Goal: Information Seeking & Learning: Learn about a topic

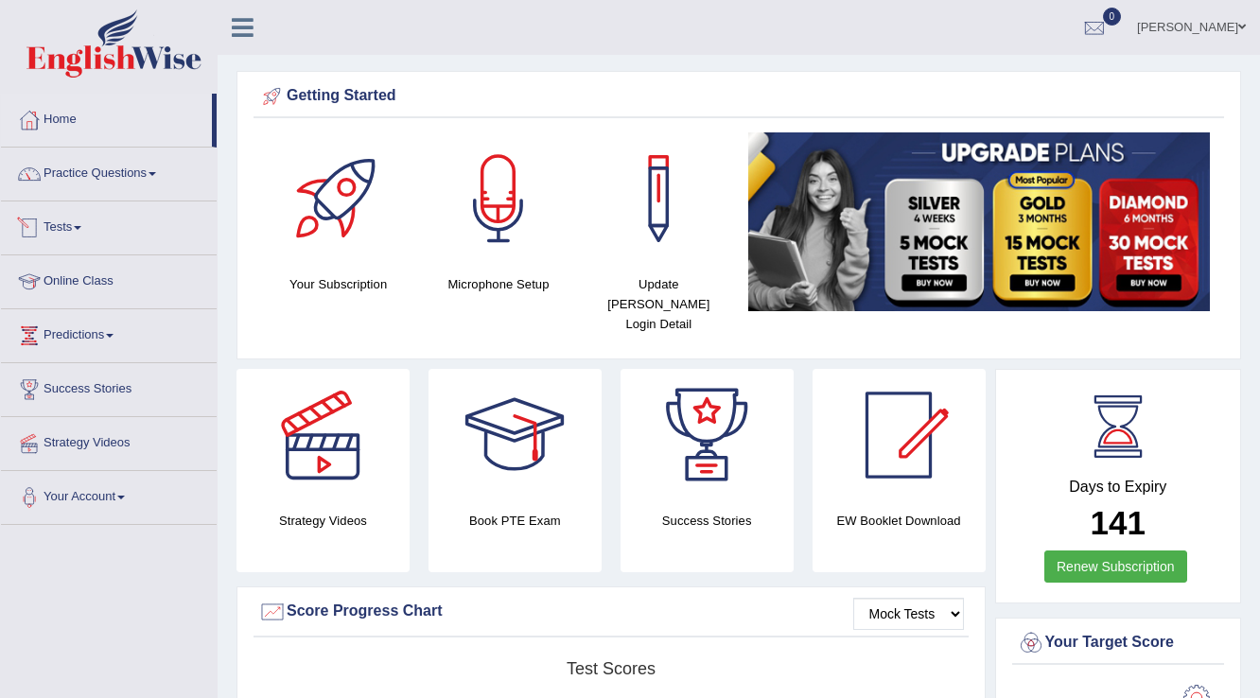
click at [81, 227] on span at bounding box center [78, 228] width 8 height 4
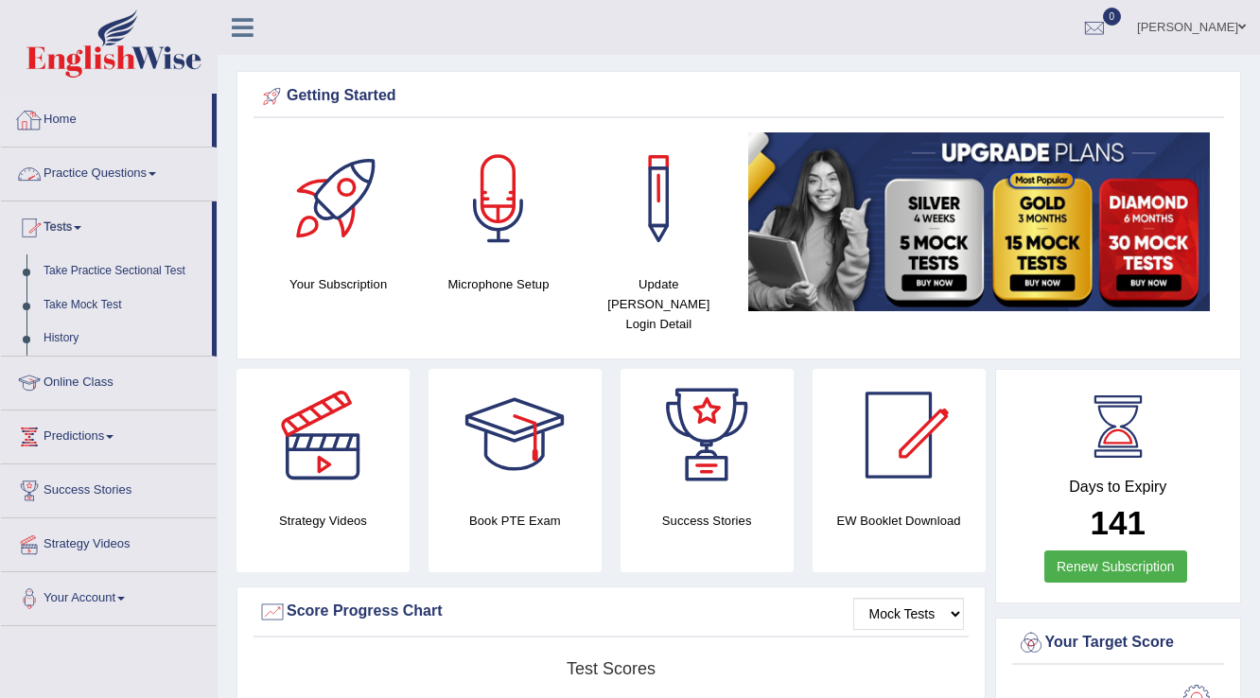
click at [81, 117] on link "Home" at bounding box center [106, 117] width 211 height 47
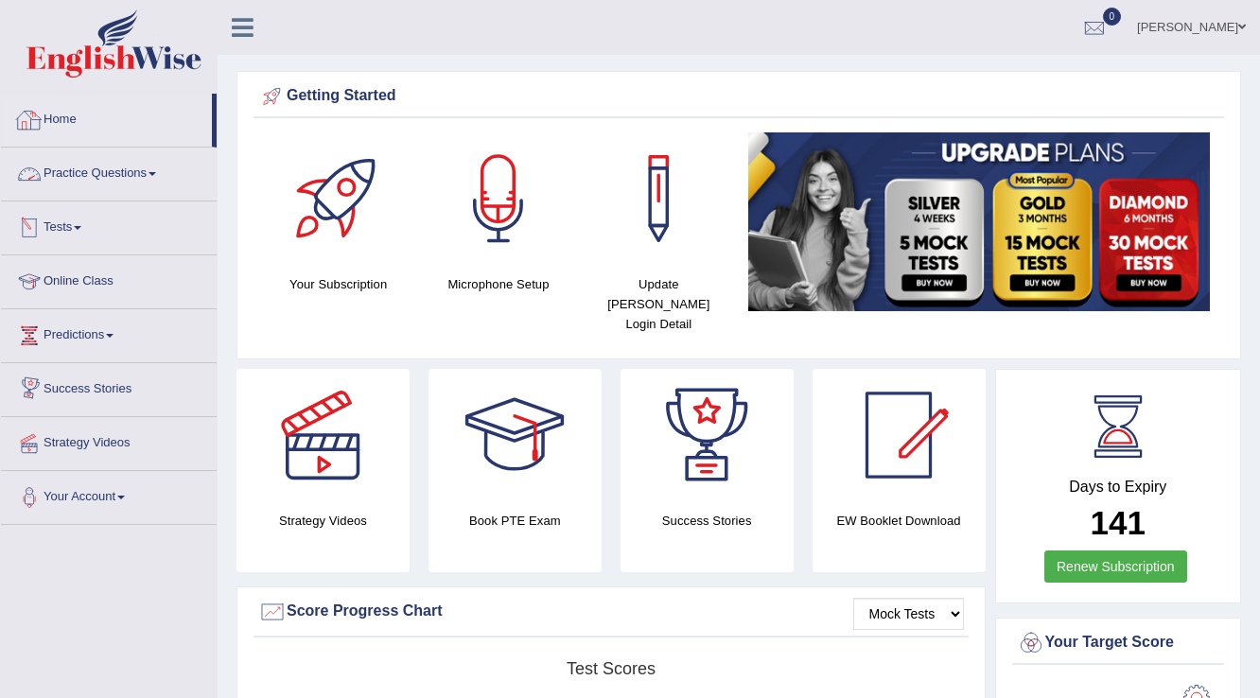
click at [71, 122] on link "Home" at bounding box center [106, 117] width 211 height 47
drag, startPoint x: 0, startPoint y: 0, endPoint x: 68, endPoint y: 129, distance: 145.5
click at [70, 124] on link "Home" at bounding box center [106, 117] width 211 height 47
click at [1097, 29] on div at bounding box center [1094, 28] width 28 height 28
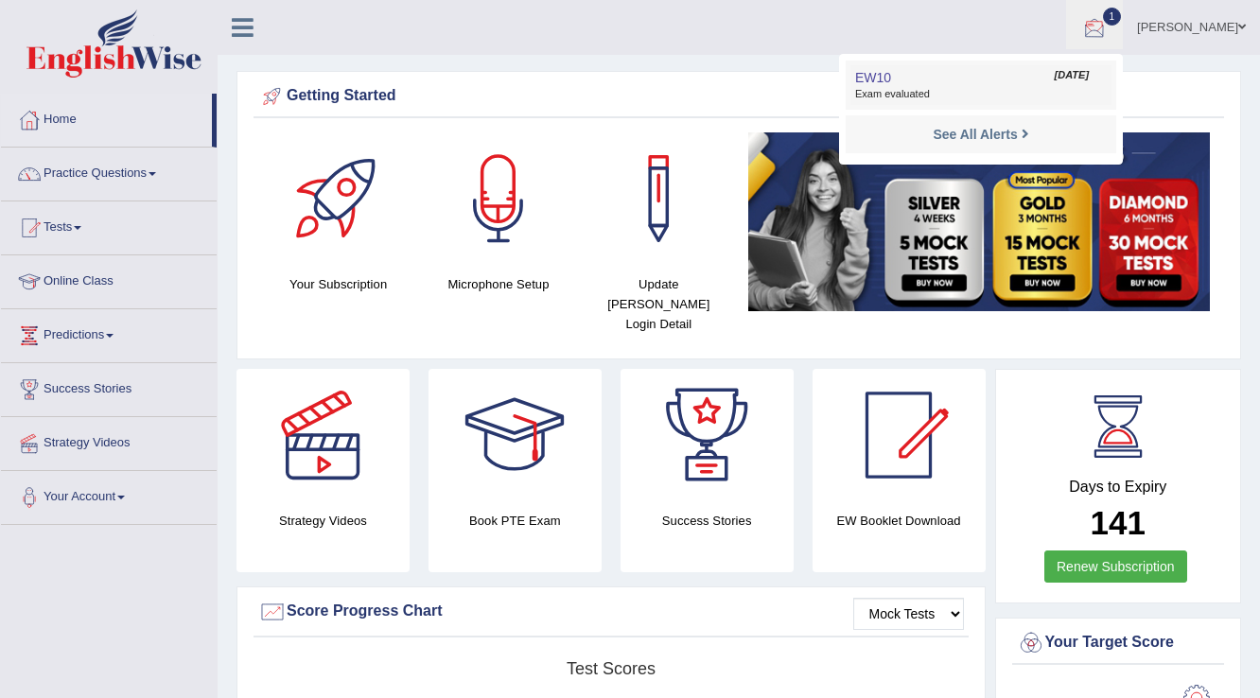
click at [1009, 82] on link "EW10 Aug 12, 2025 Exam evaluated" at bounding box center [980, 85] width 261 height 40
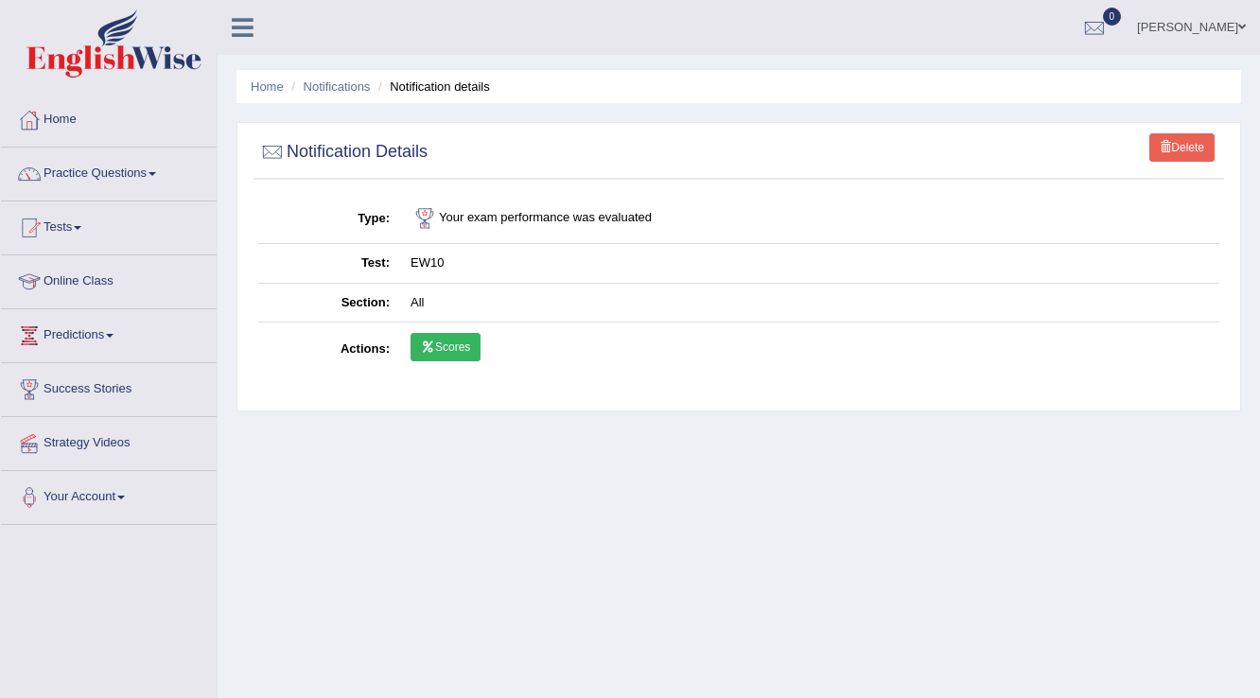
click at [431, 341] on icon at bounding box center [428, 346] width 14 height 11
click at [99, 175] on link "Practice Questions" at bounding box center [109, 171] width 216 height 47
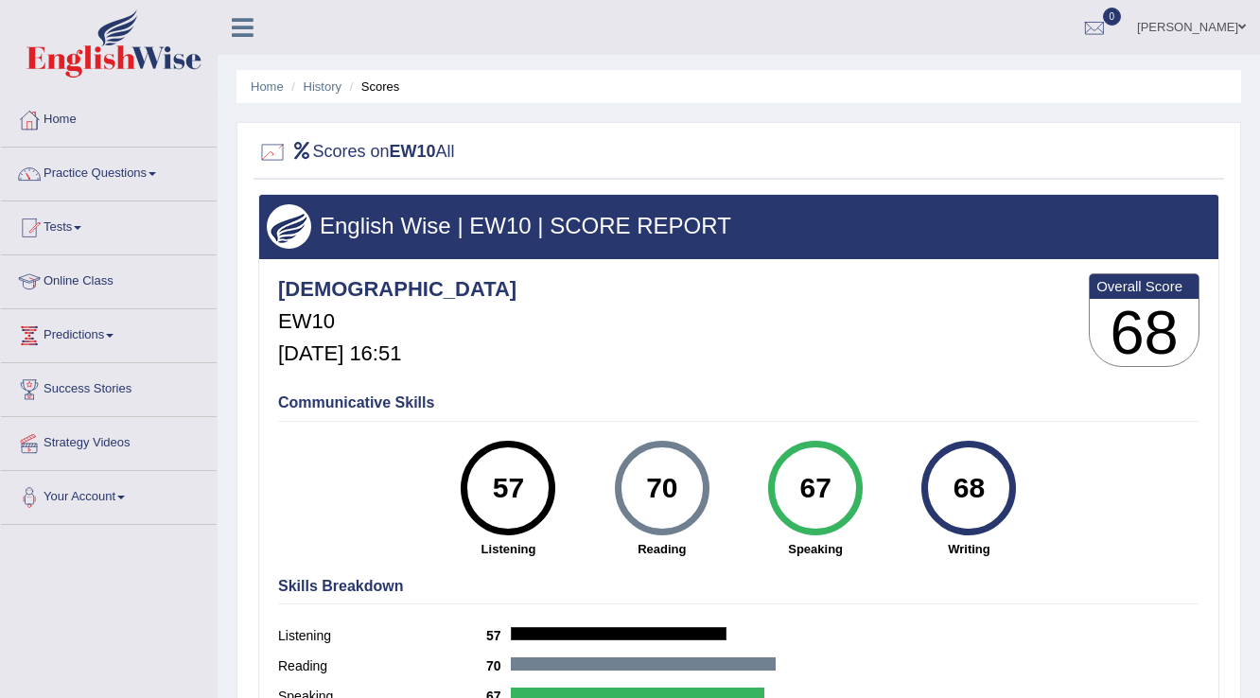
click at [267, 150] on div at bounding box center [272, 152] width 28 height 28
click at [271, 83] on link "Home" at bounding box center [267, 86] width 33 height 14
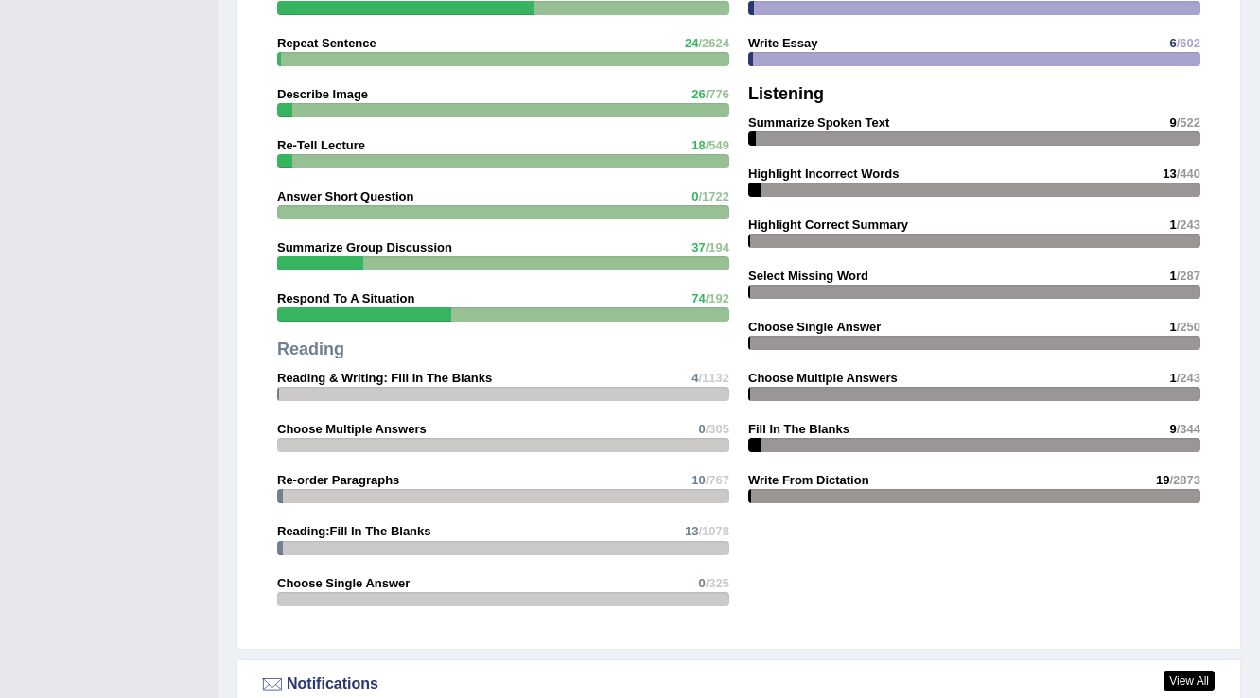
scroll to position [1967, 0]
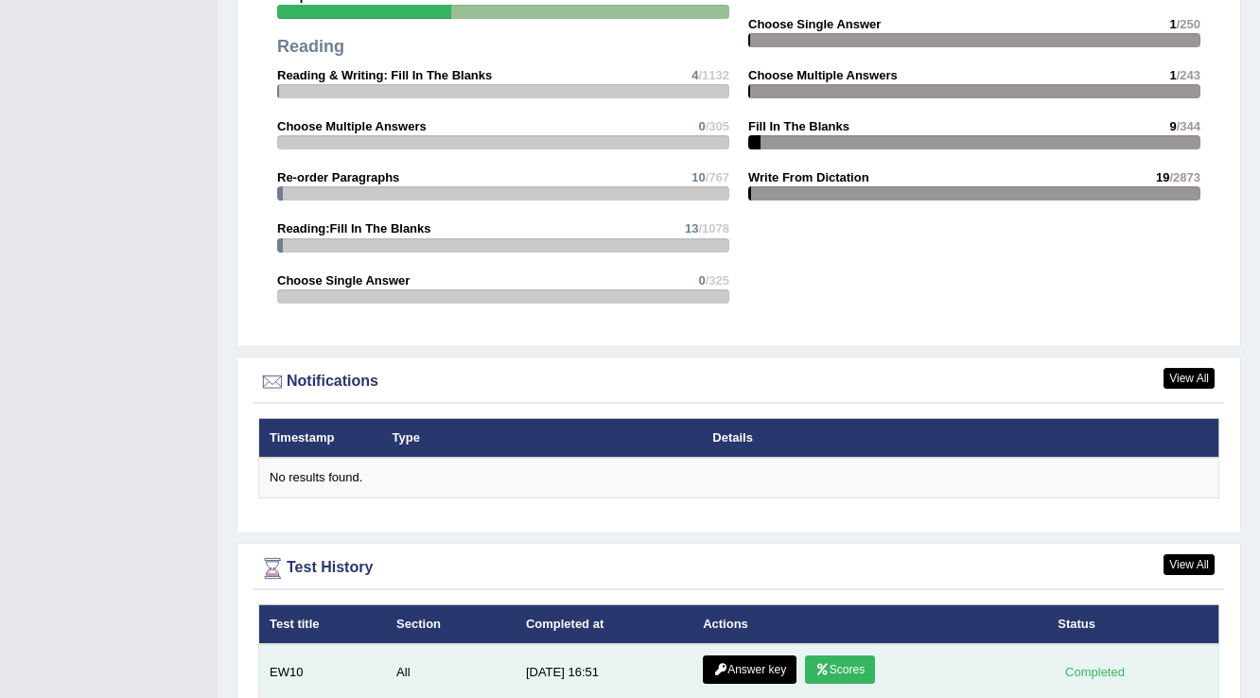
click at [720, 664] on icon at bounding box center [720, 669] width 14 height 11
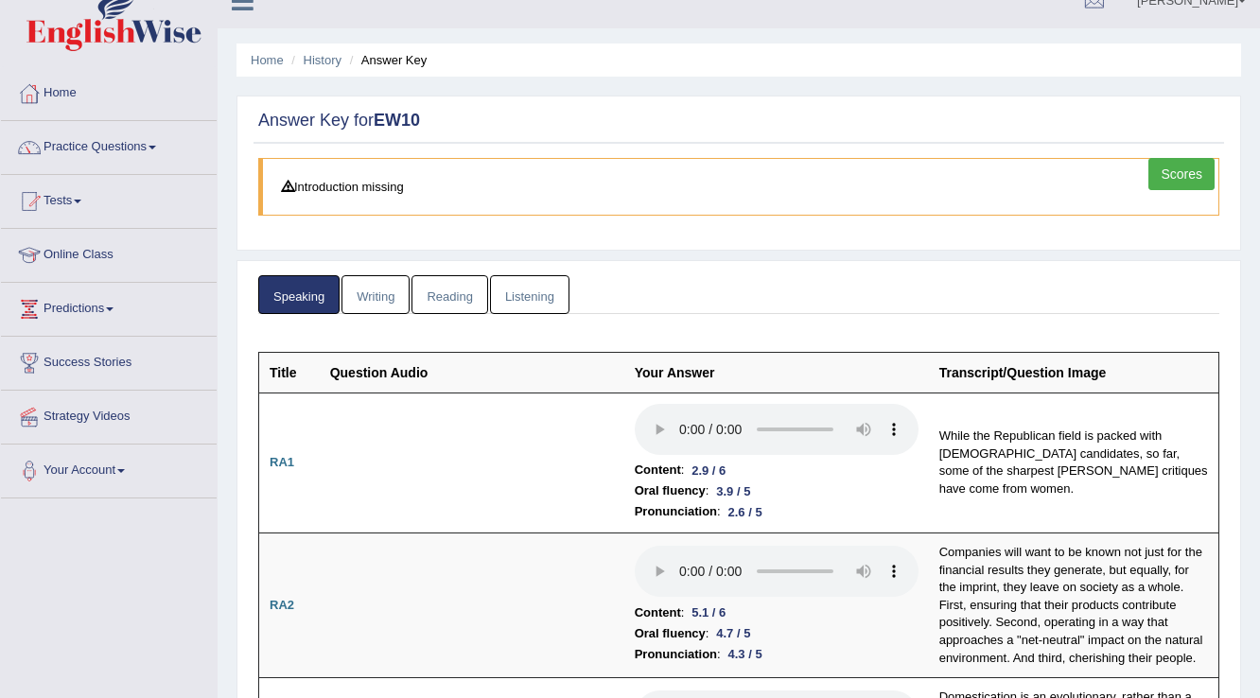
scroll to position [21, 0]
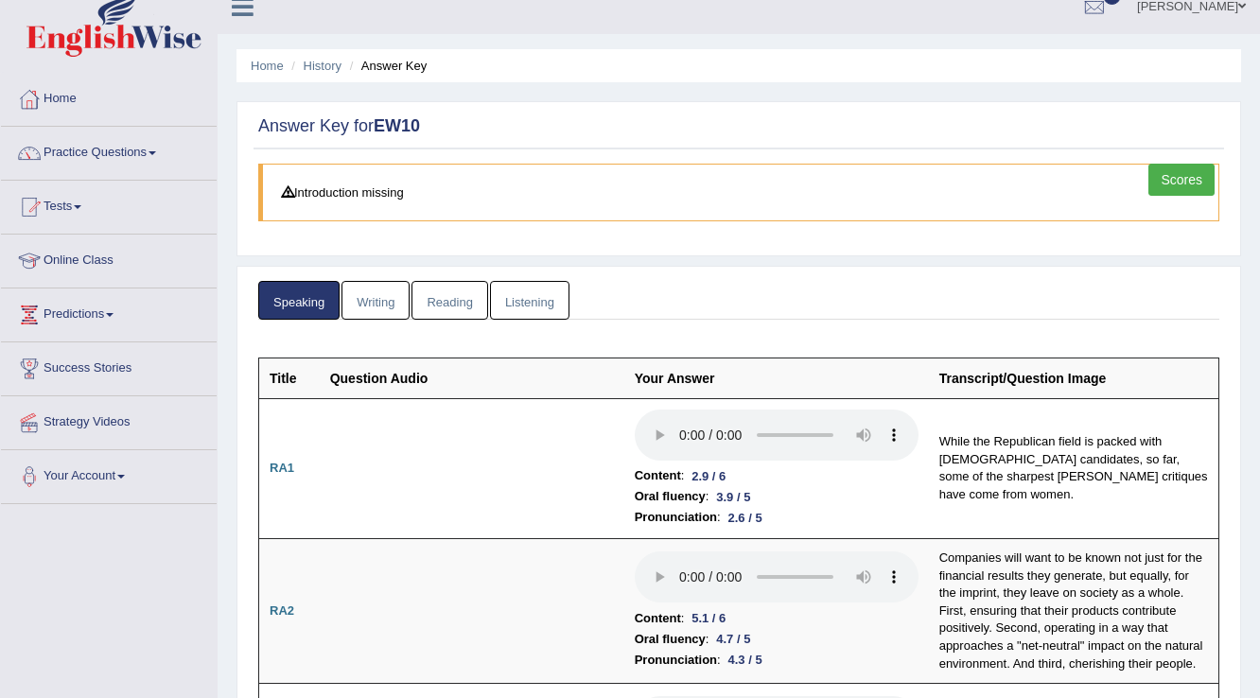
click at [371, 288] on link "Writing" at bounding box center [375, 300] width 68 height 39
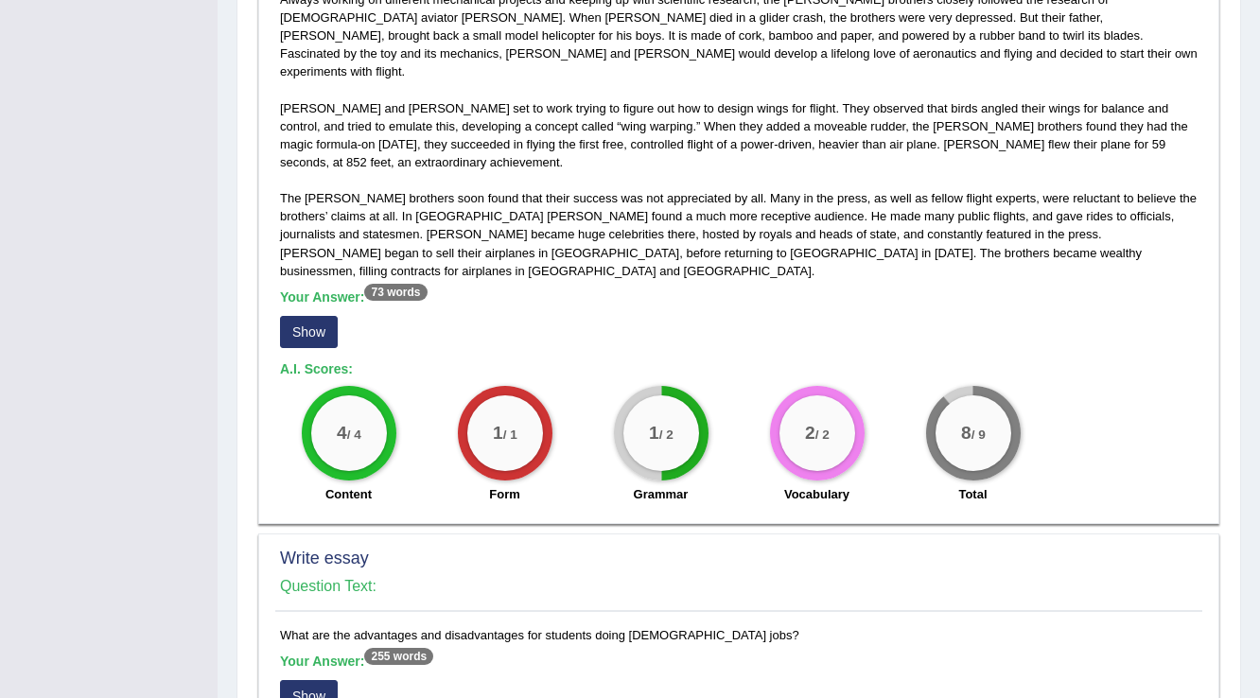
scroll to position [1383, 0]
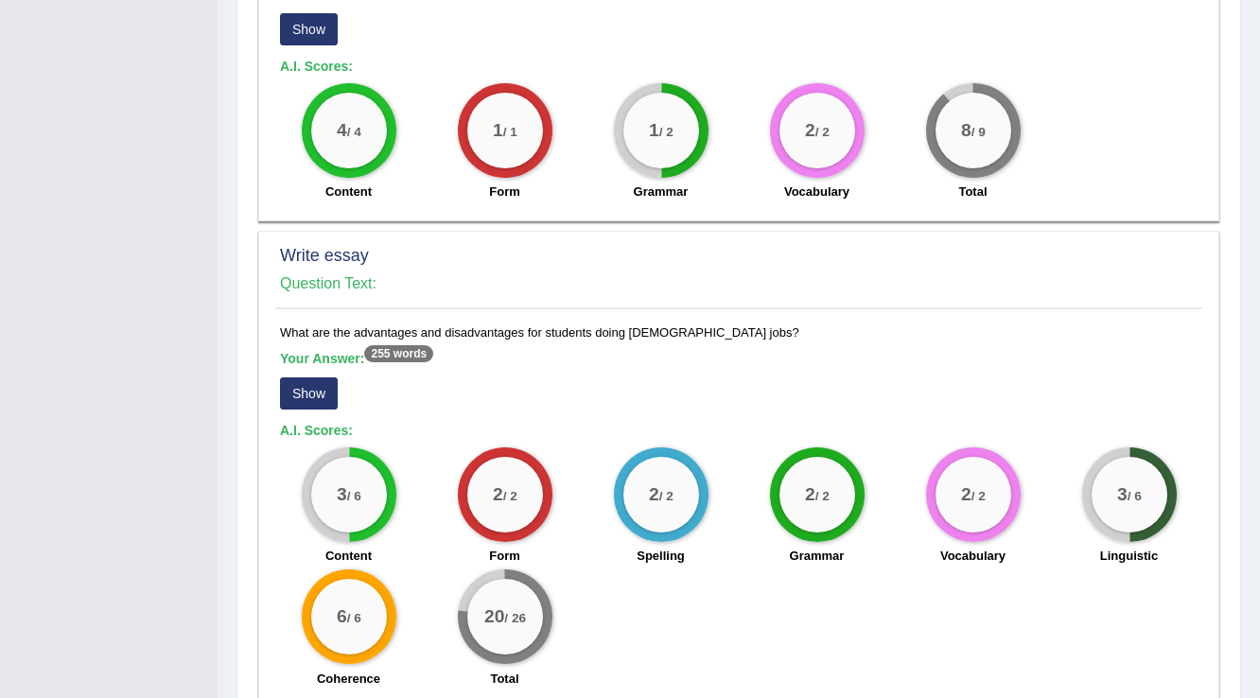
click at [296, 377] on button "Show" at bounding box center [309, 393] width 58 height 32
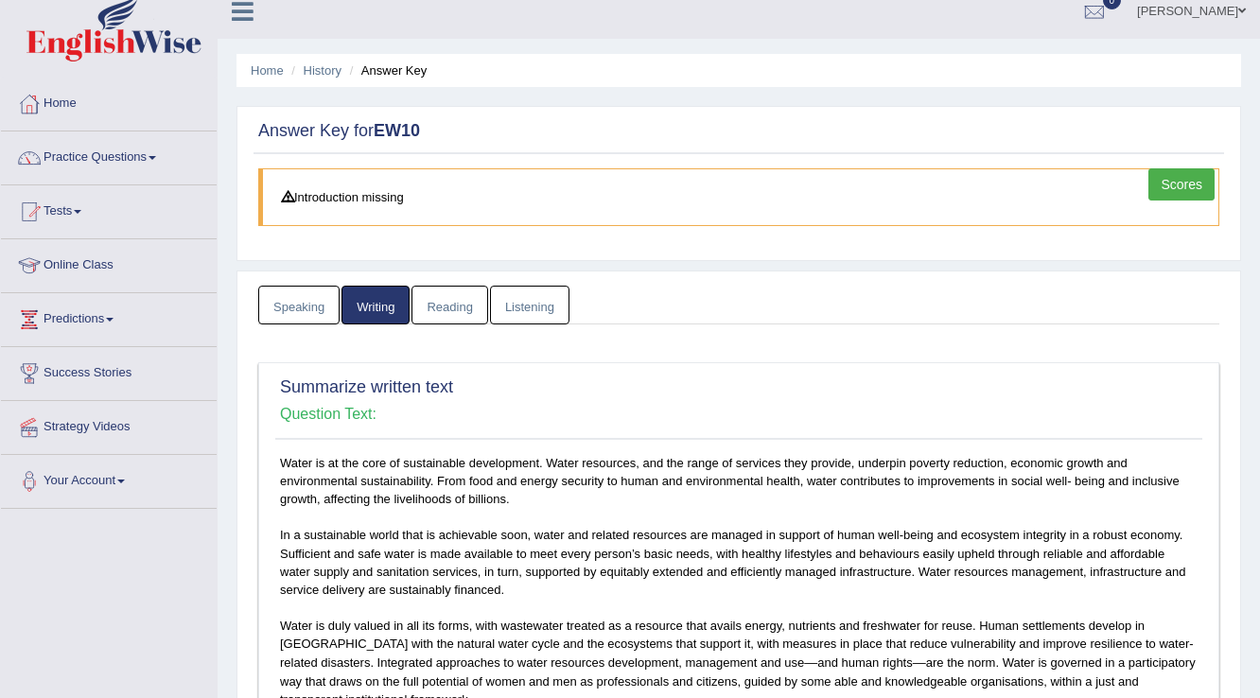
scroll to position [9, 0]
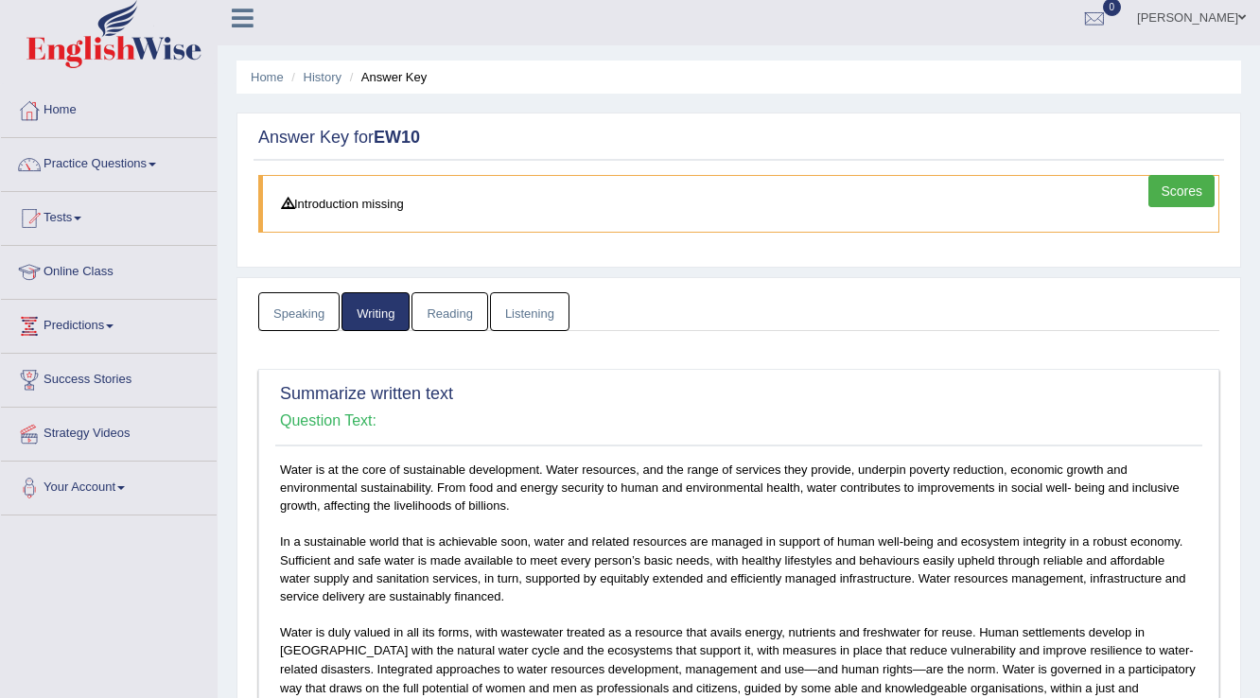
click at [462, 317] on link "Reading" at bounding box center [449, 311] width 76 height 39
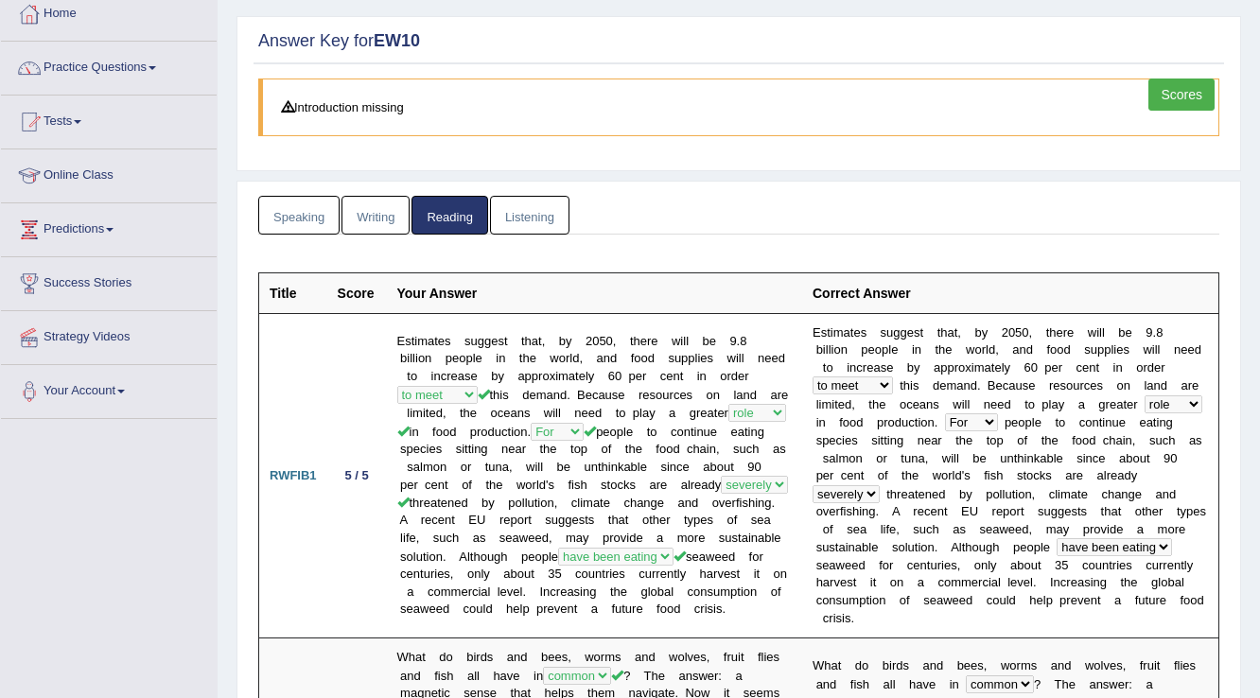
scroll to position [0, 0]
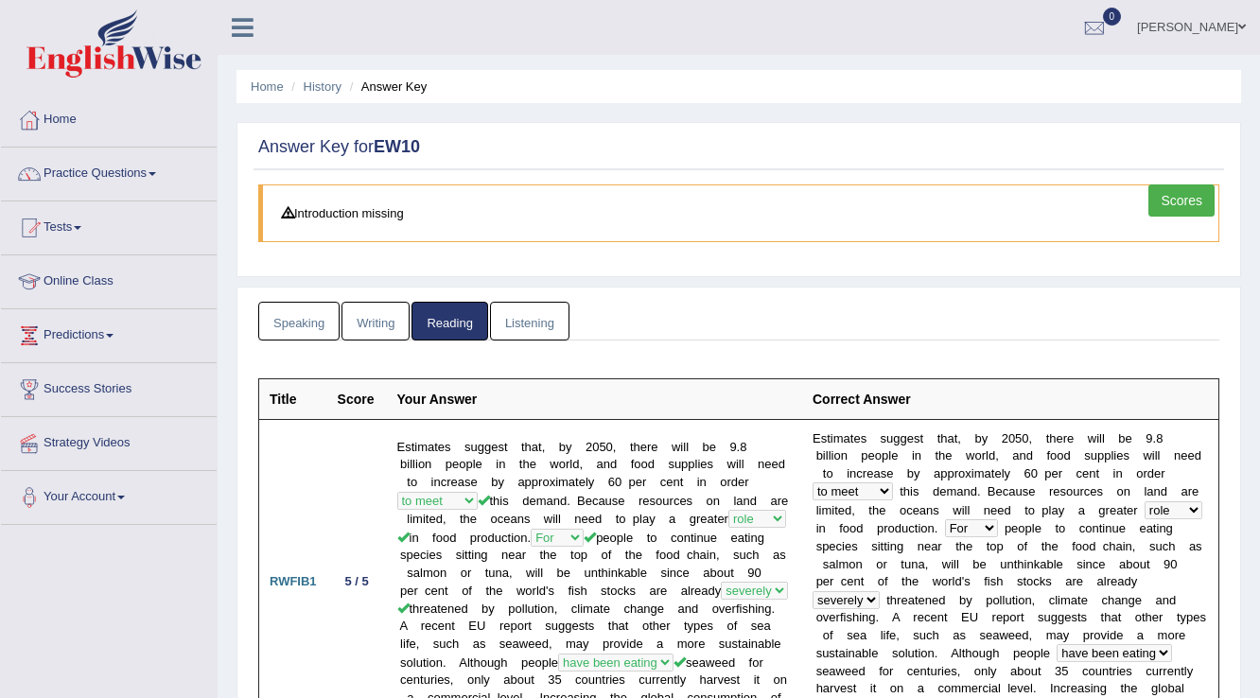
click at [526, 318] on link "Listening" at bounding box center [529, 321] width 79 height 39
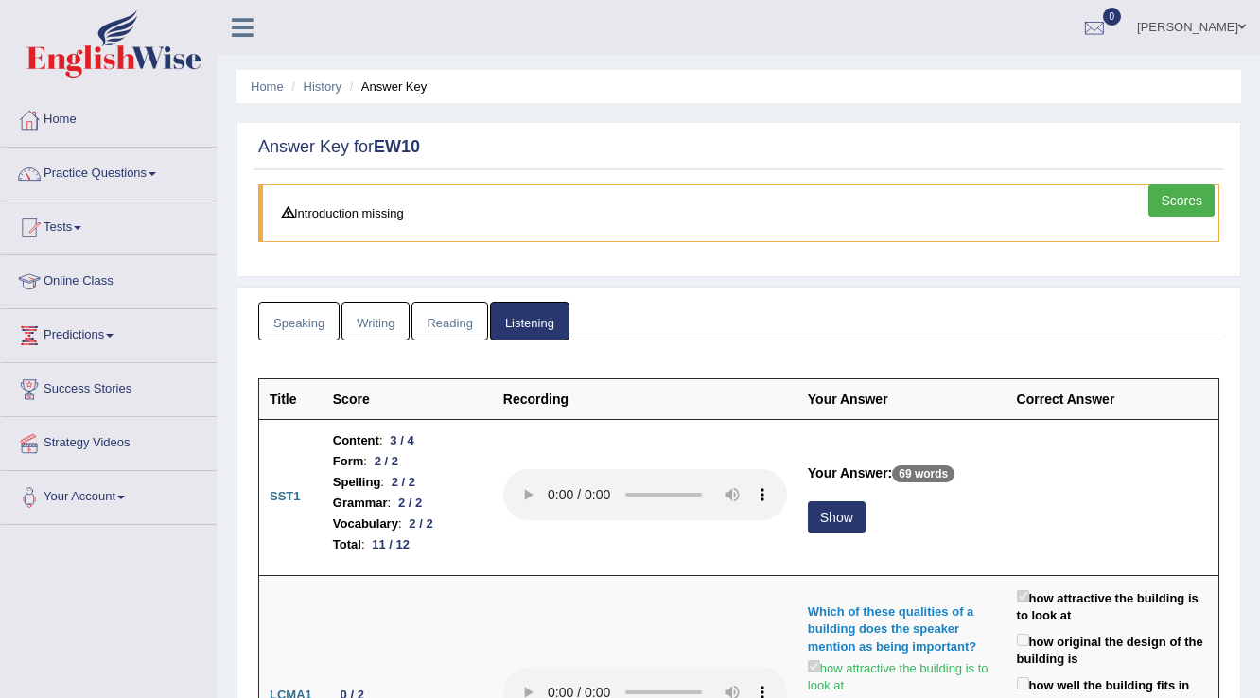
click at [310, 327] on link "Speaking" at bounding box center [298, 321] width 81 height 39
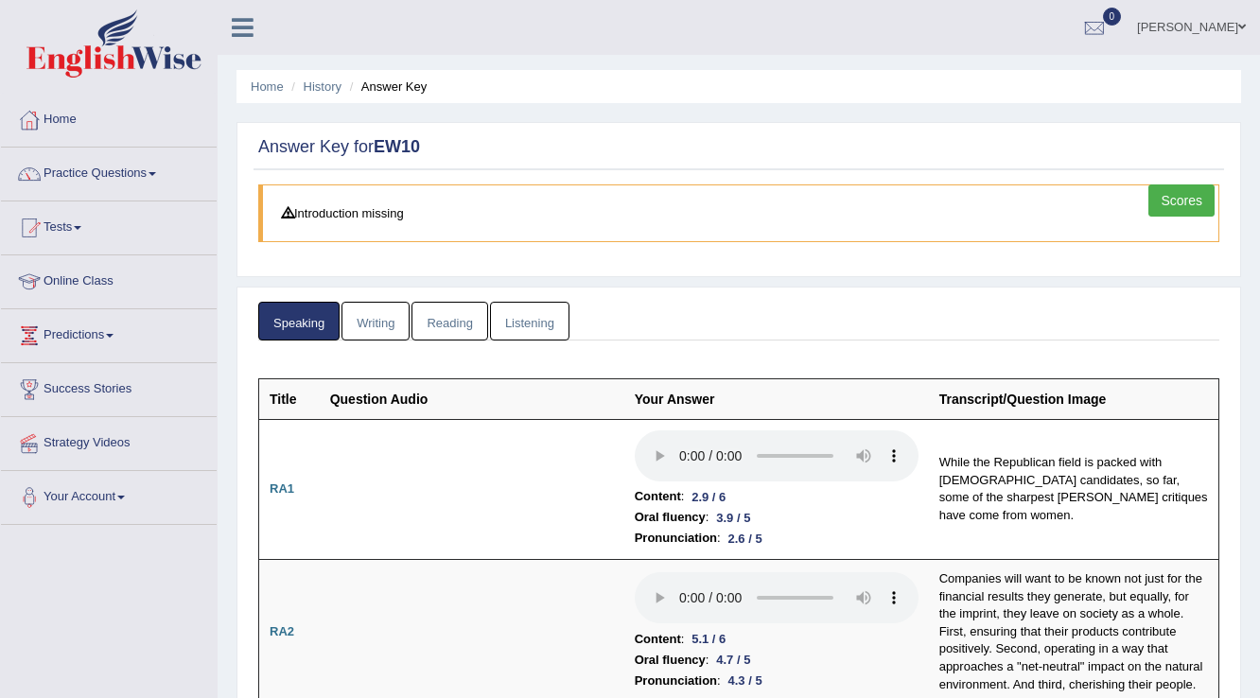
click at [1194, 193] on link "Scores" at bounding box center [1181, 200] width 66 height 32
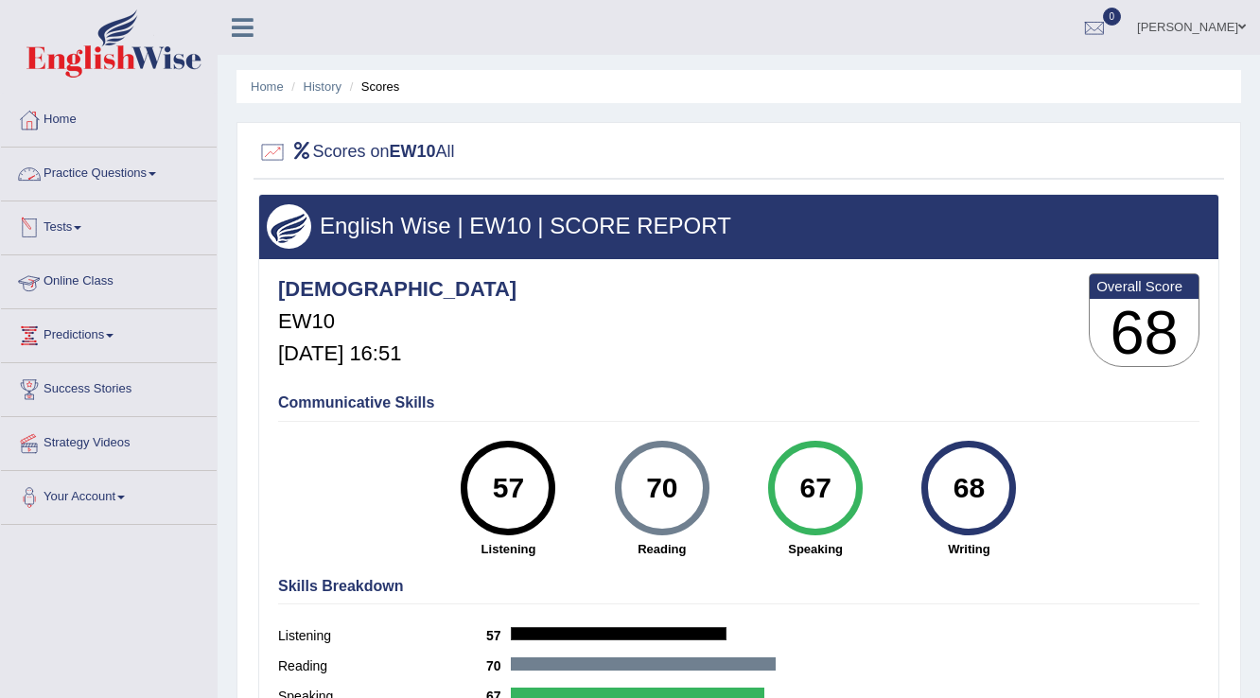
click at [106, 178] on link "Practice Questions" at bounding box center [109, 171] width 216 height 47
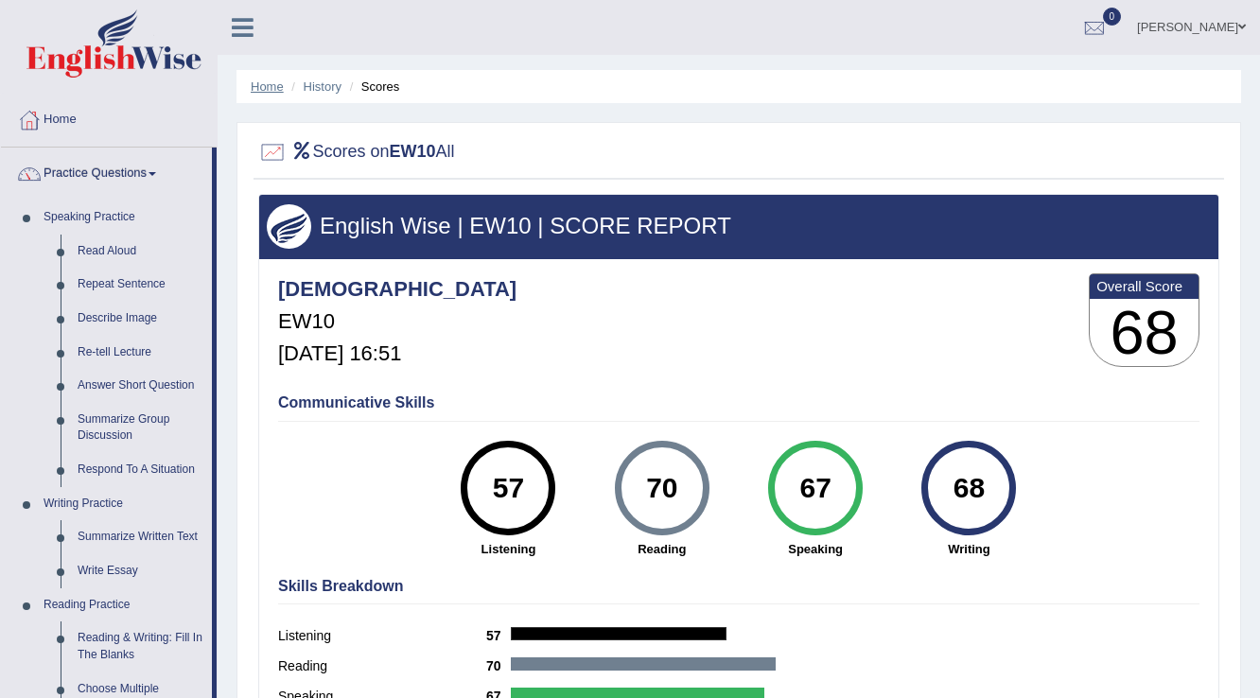
click at [265, 85] on link "Home" at bounding box center [267, 86] width 33 height 14
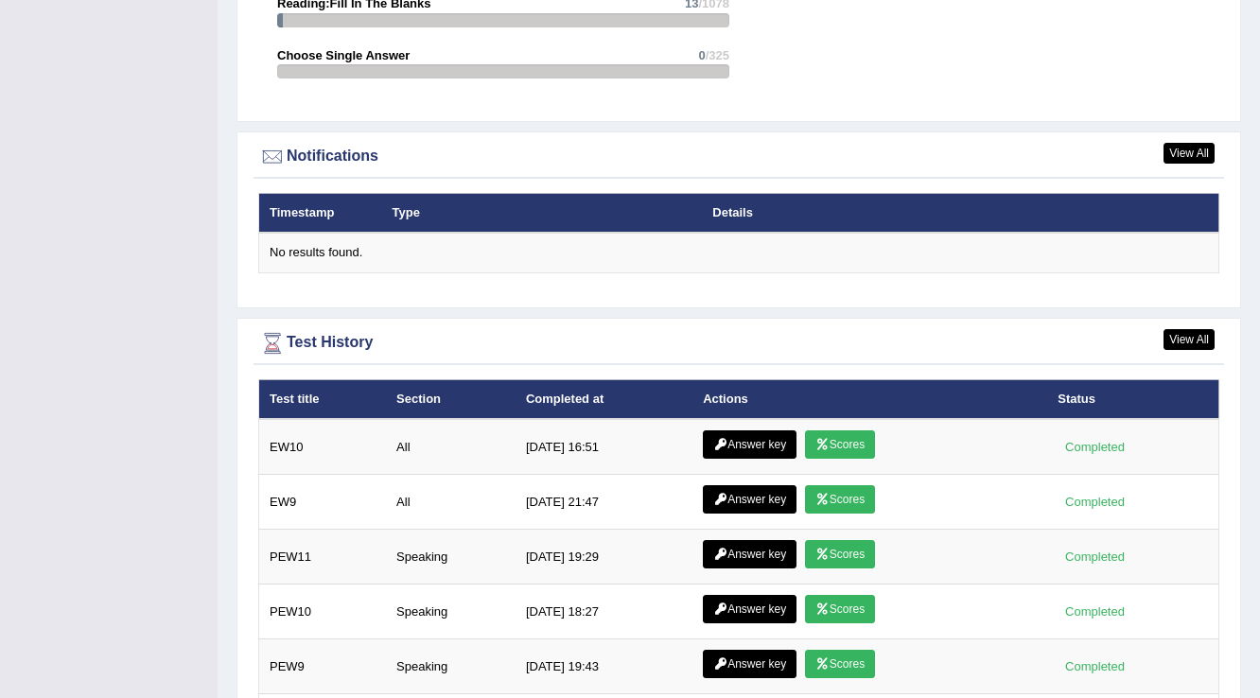
scroll to position [2346, 0]
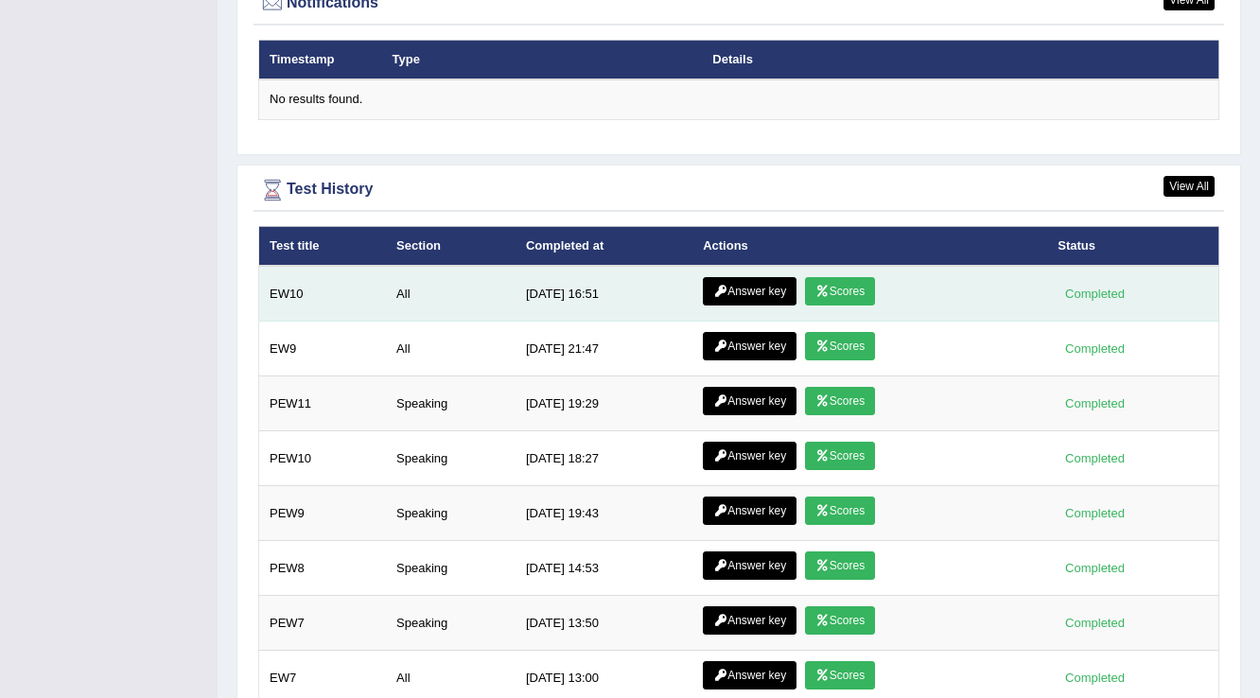
click at [728, 277] on link "Answer key" at bounding box center [750, 291] width 94 height 28
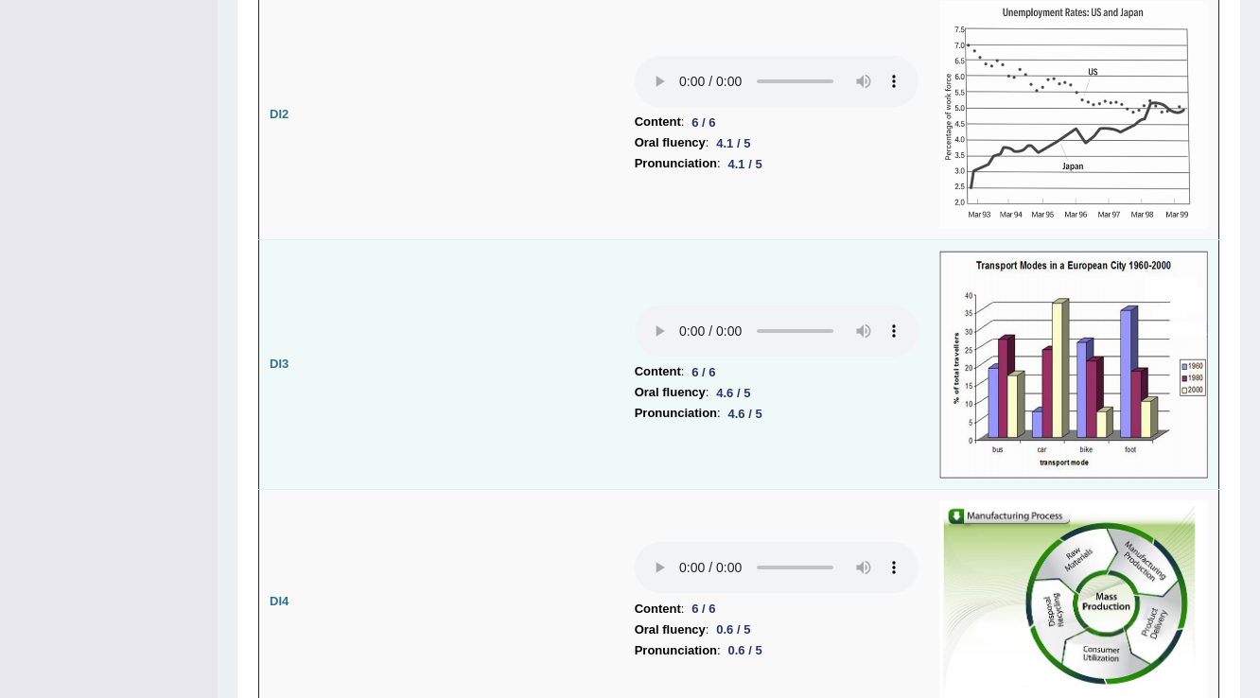
scroll to position [2594, 0]
